Goal: Navigation & Orientation: Find specific page/section

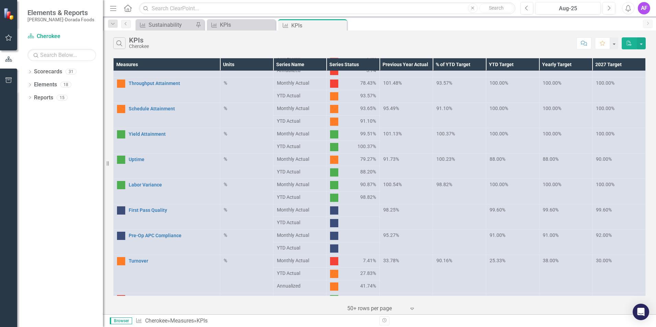
scroll to position [270, 0]
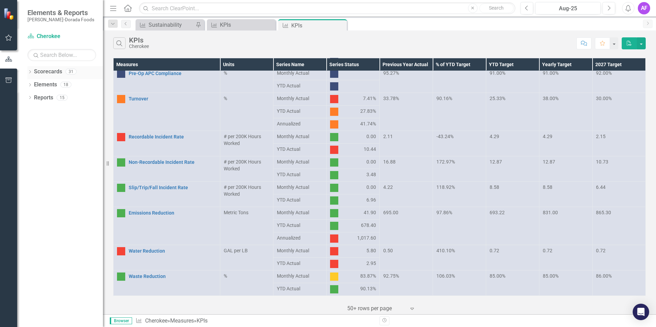
click at [31, 72] on icon "Dropdown" at bounding box center [29, 73] width 5 height 4
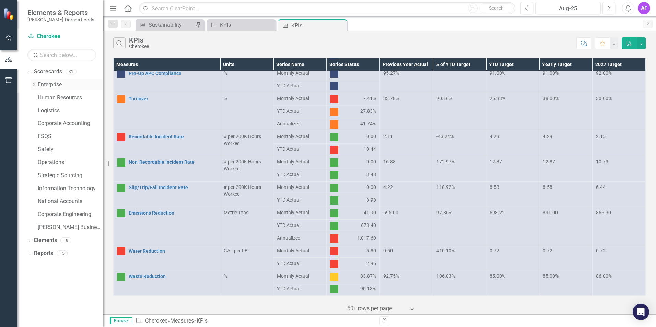
click at [40, 83] on link "Enterprise" at bounding box center [70, 85] width 65 height 8
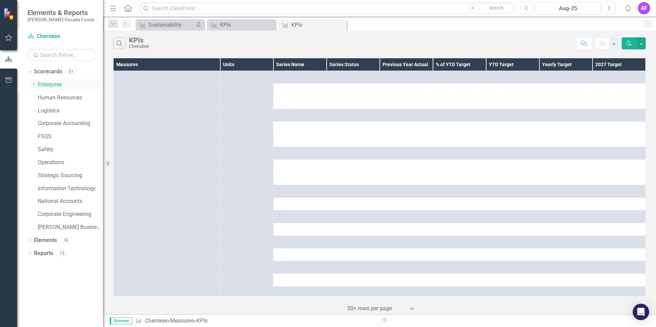
click at [35, 85] on icon "Dropdown" at bounding box center [33, 84] width 5 height 4
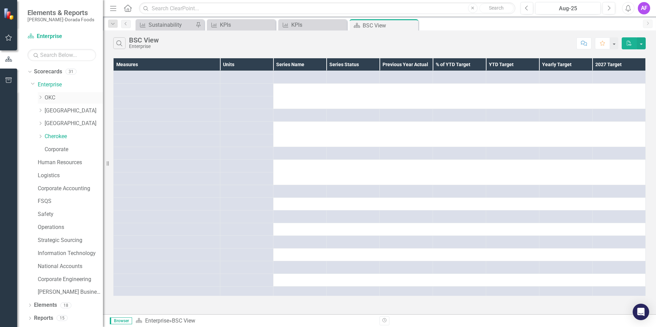
click at [54, 98] on link "OKC" at bounding box center [74, 98] width 58 height 8
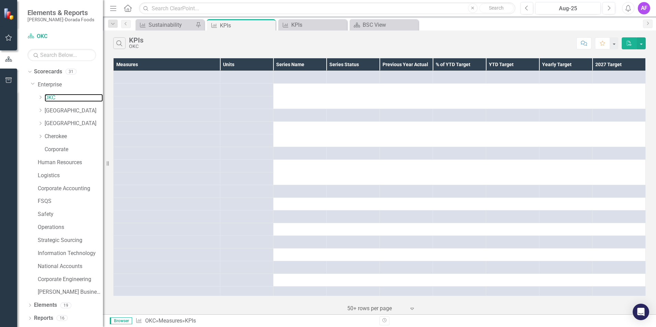
scroll to position [295, 0]
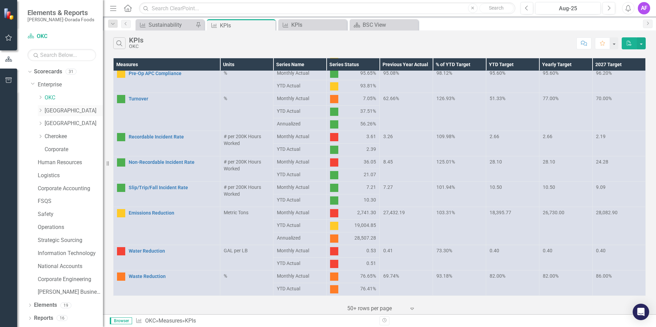
drag, startPoint x: 59, startPoint y: 110, endPoint x: 64, endPoint y: 111, distance: 5.1
click at [59, 110] on link "[GEOGRAPHIC_DATA]" at bounding box center [74, 111] width 58 height 8
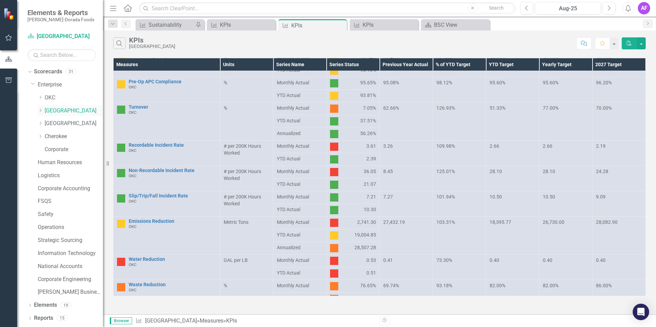
scroll to position [295, 0]
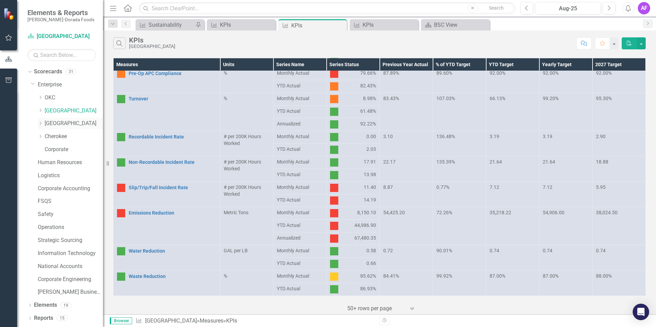
click at [61, 124] on link "[GEOGRAPHIC_DATA]" at bounding box center [74, 124] width 58 height 8
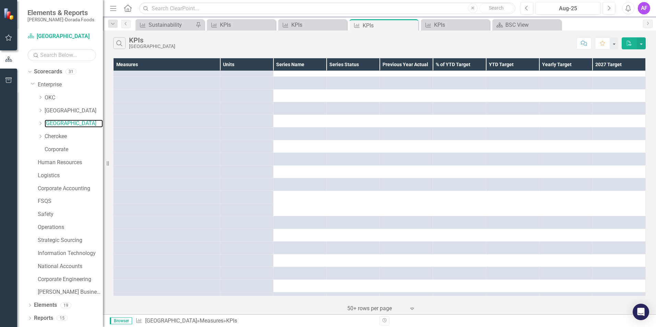
scroll to position [295, 0]
